Goal: Task Accomplishment & Management: Manage account settings

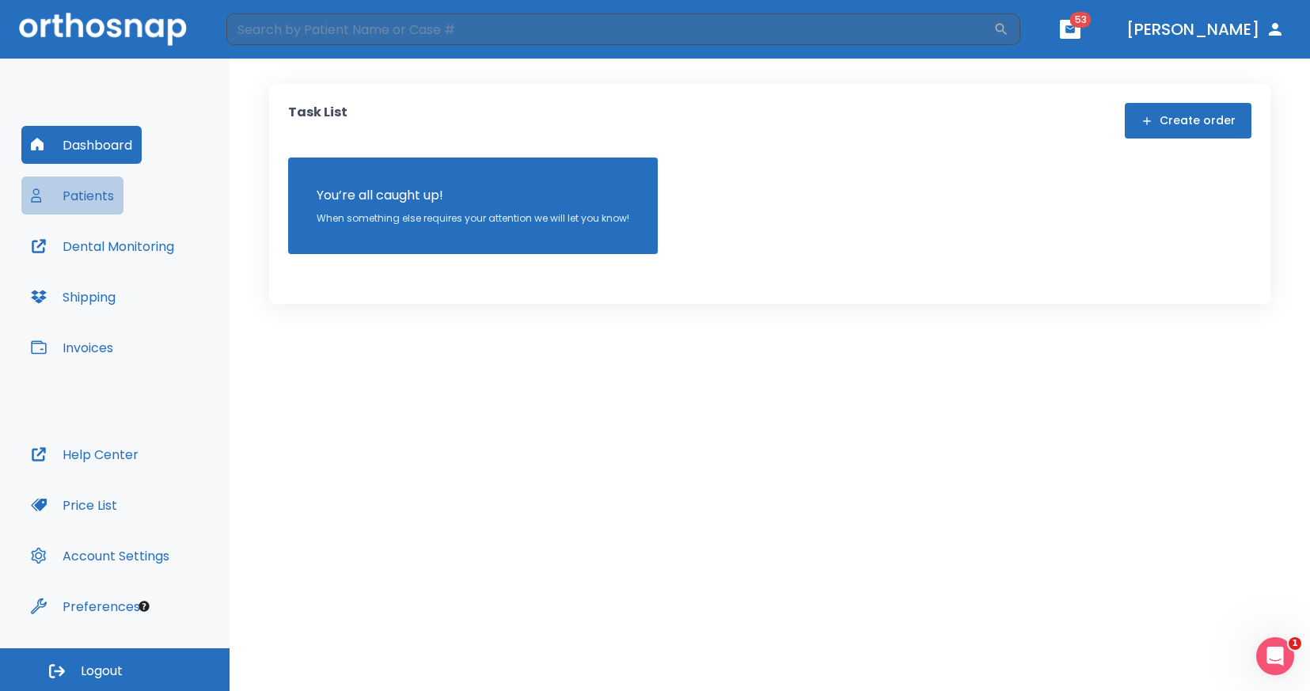
click at [98, 205] on button "Patients" at bounding box center [72, 196] width 102 height 38
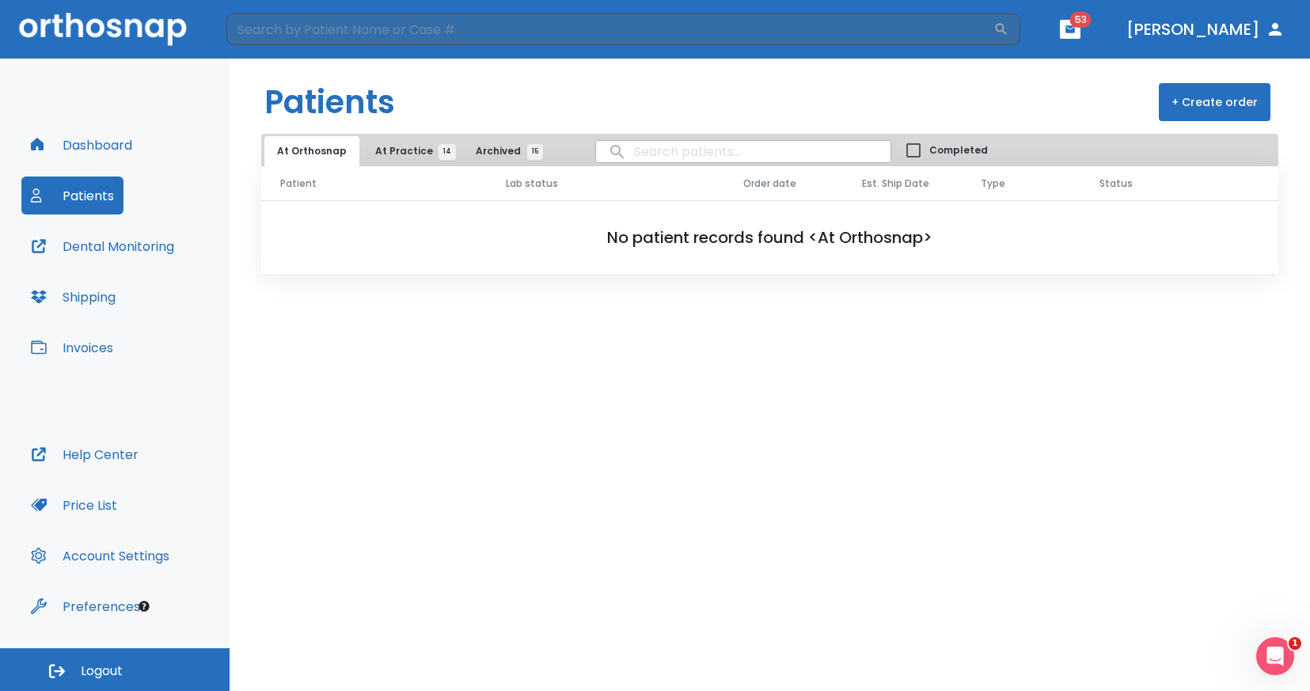
click at [632, 159] on input "search" at bounding box center [743, 151] width 294 height 31
type input "[PERSON_NAME]"
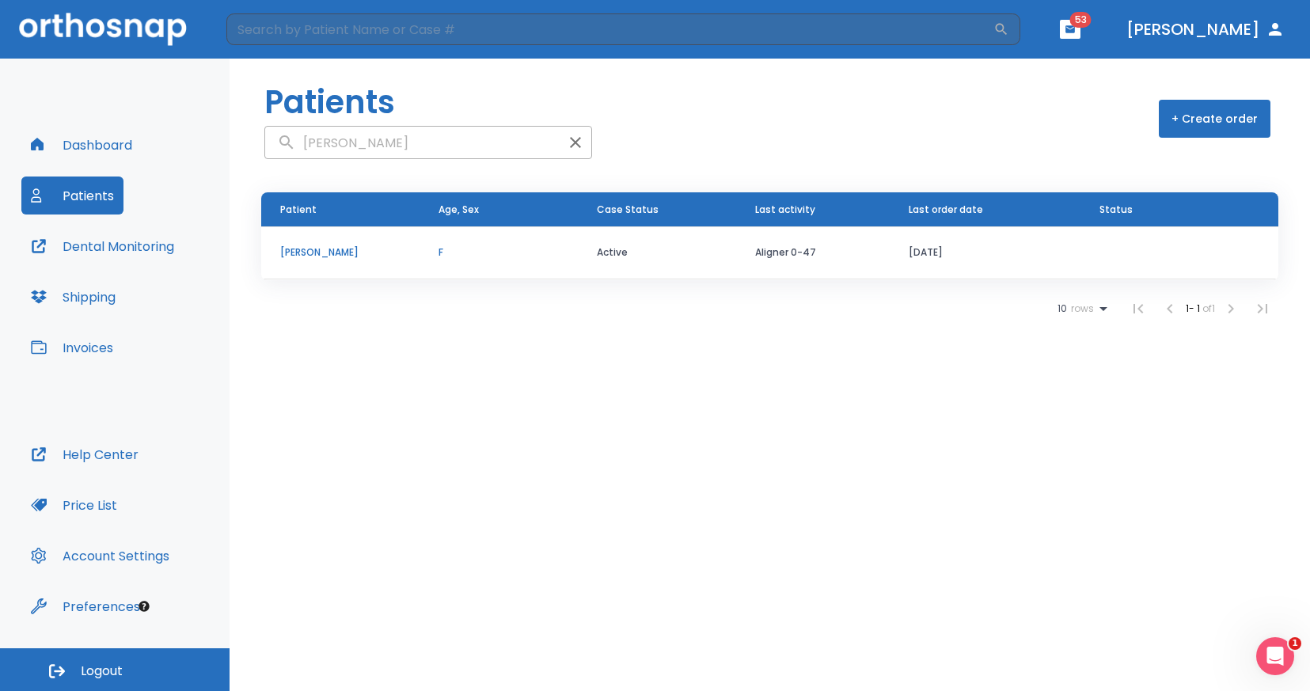
click at [336, 250] on p "[PERSON_NAME]" at bounding box center [340, 252] width 120 height 14
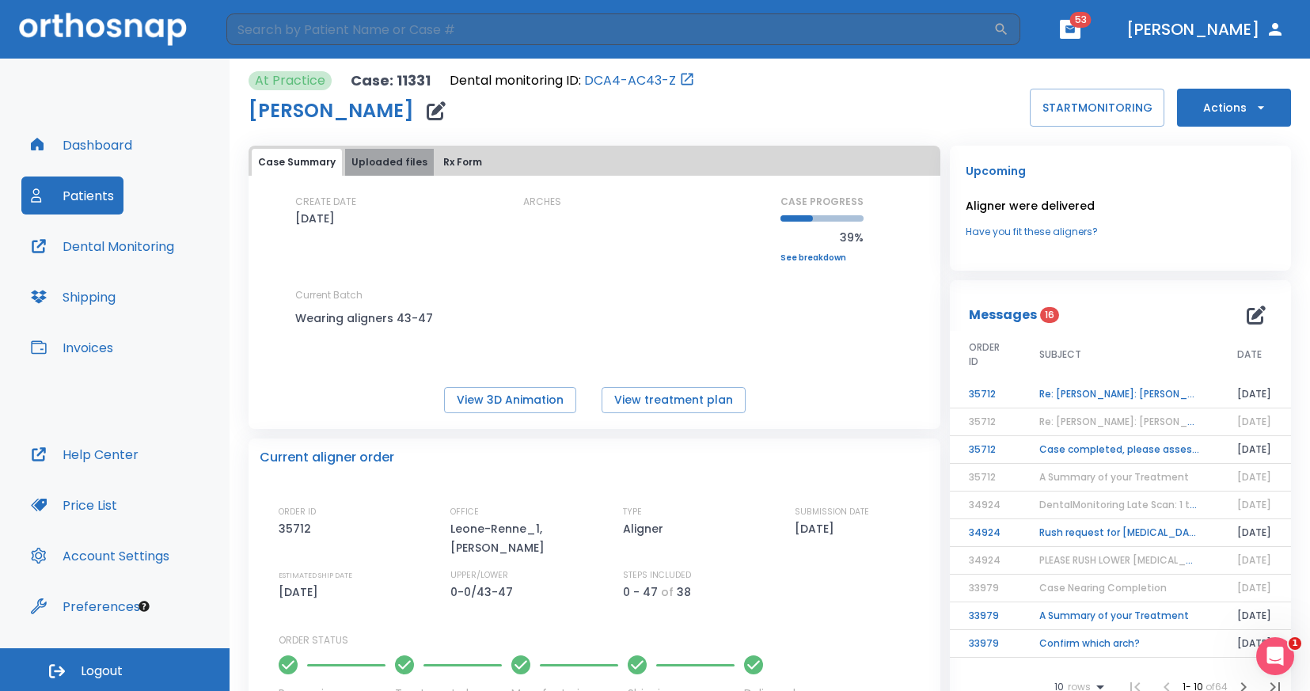
click at [397, 167] on button "Uploaded files" at bounding box center [389, 162] width 89 height 27
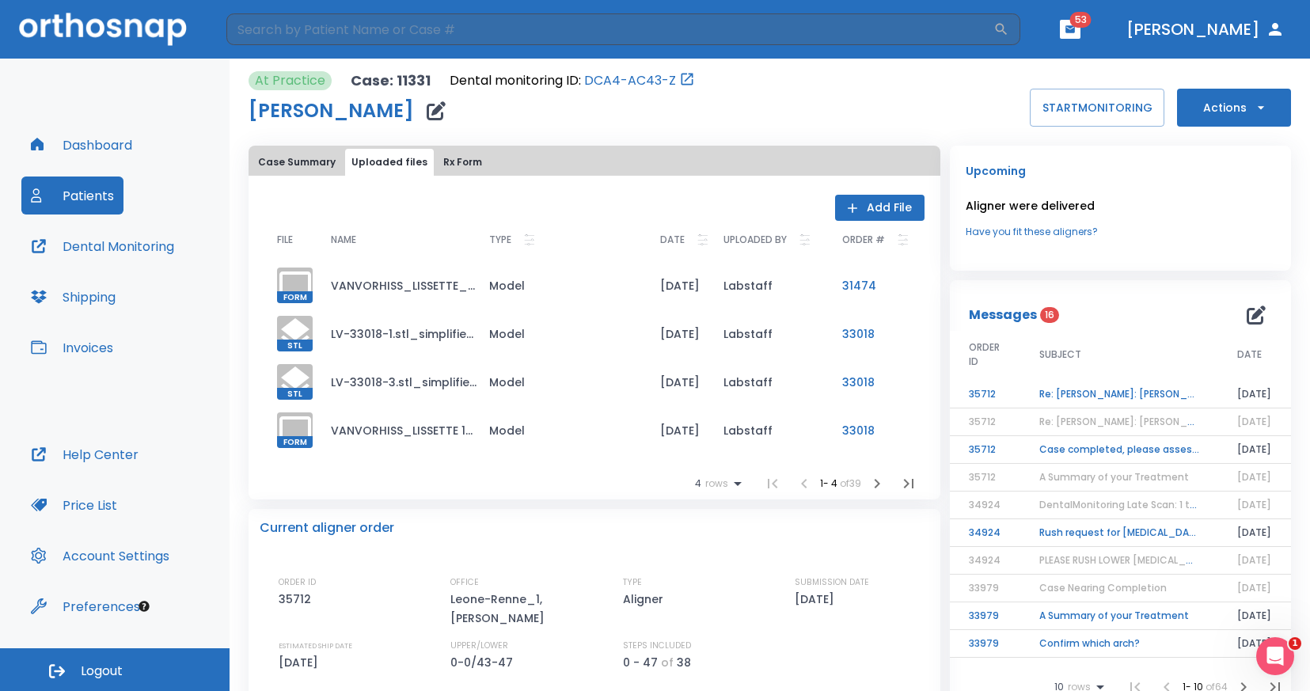
click at [848, 210] on icon "button" at bounding box center [853, 208] width 16 height 16
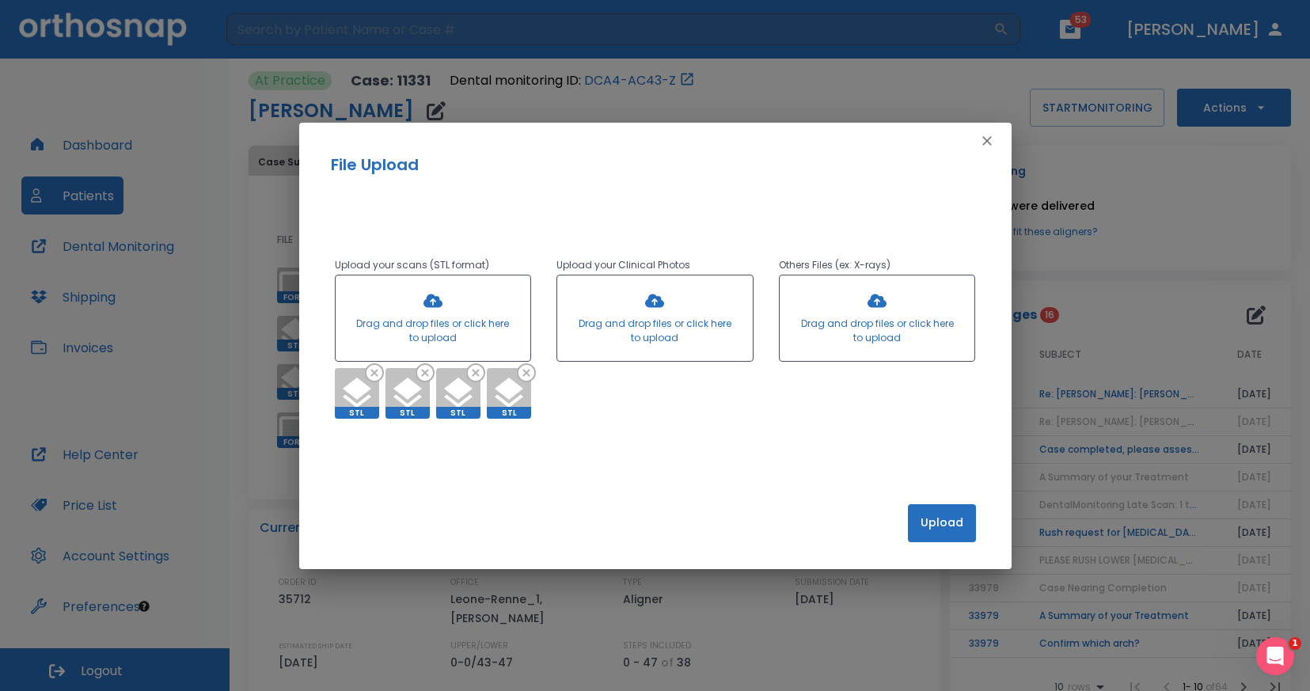
click at [940, 518] on button "Upload" at bounding box center [942, 523] width 68 height 38
